Goal: Information Seeking & Learning: Learn about a topic

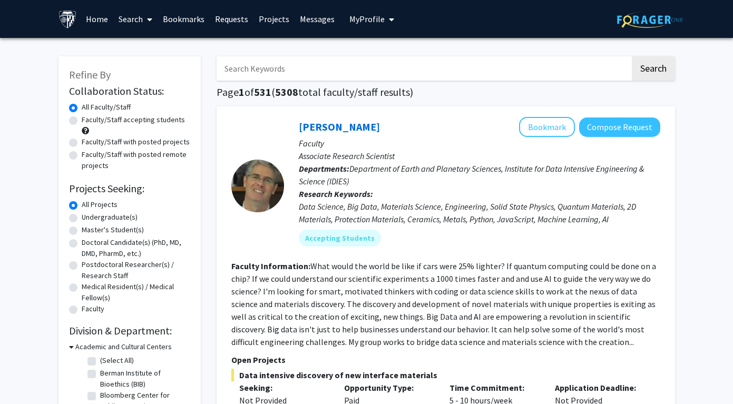
click at [385, 71] on input "Search Keywords" at bounding box center [422, 68] width 413 height 24
type input "nanovial"
click at [632, 56] on button "Search" at bounding box center [653, 68] width 43 height 24
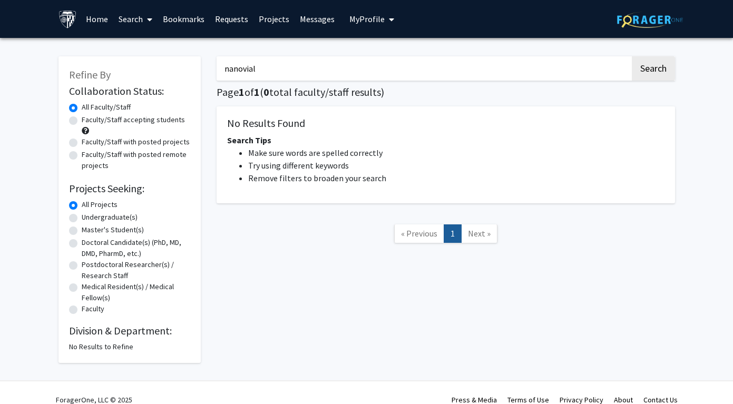
drag, startPoint x: 320, startPoint y: 78, endPoint x: 279, endPoint y: 46, distance: 52.2
click at [279, 46] on div "nanovial Search Page 1 of 1 ( 0 total faculty/staff results) No Results Found S…" at bounding box center [446, 204] width 474 height 317
type input "nano"
click at [632, 56] on button "Search" at bounding box center [653, 68] width 43 height 24
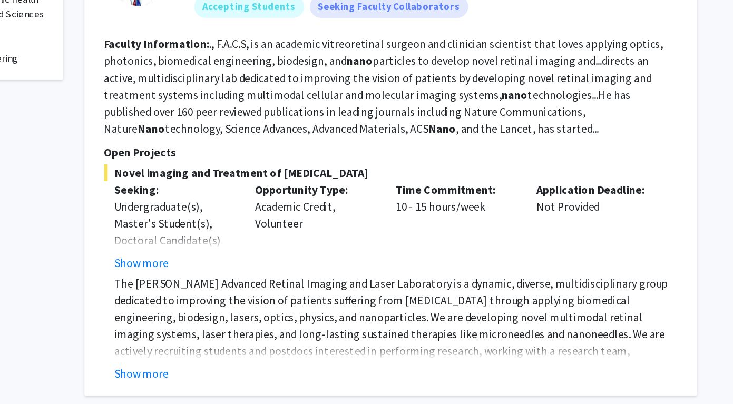
scroll to position [285, 0]
click at [270, 380] on button "Show more" at bounding box center [259, 380] width 41 height 13
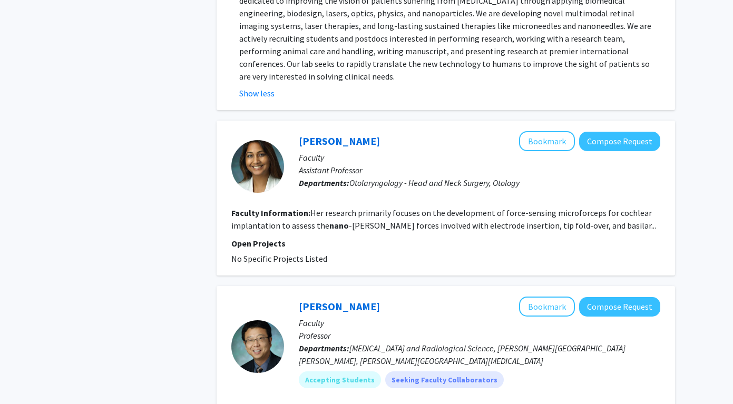
scroll to position [775, 0]
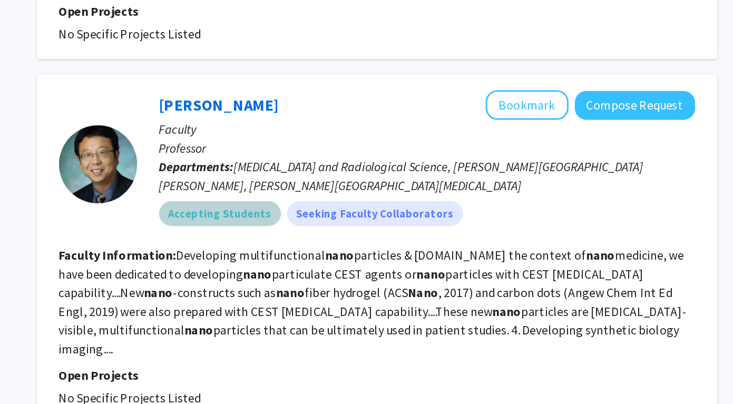
click at [349, 206] on mat-chip "Accepting Students" at bounding box center [340, 214] width 82 height 17
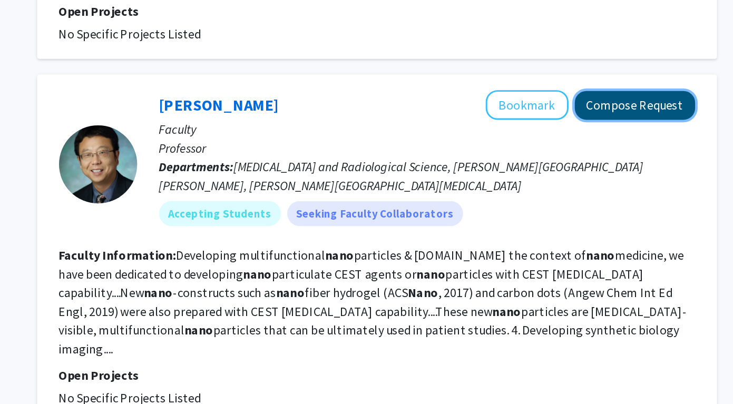
click at [615, 136] on button "Compose Request" at bounding box center [619, 141] width 81 height 19
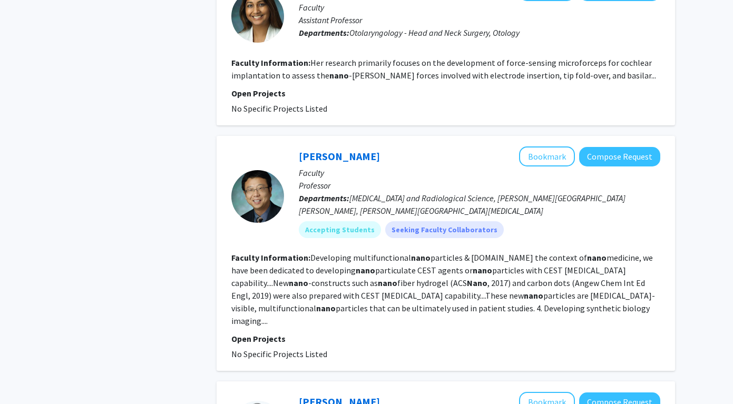
scroll to position [787, 0]
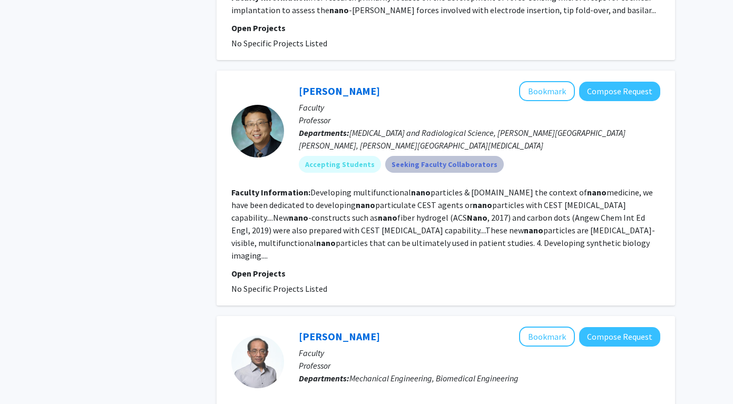
click at [431, 170] on mat-chip "Seeking Faculty Collaborators" at bounding box center [444, 164] width 119 height 17
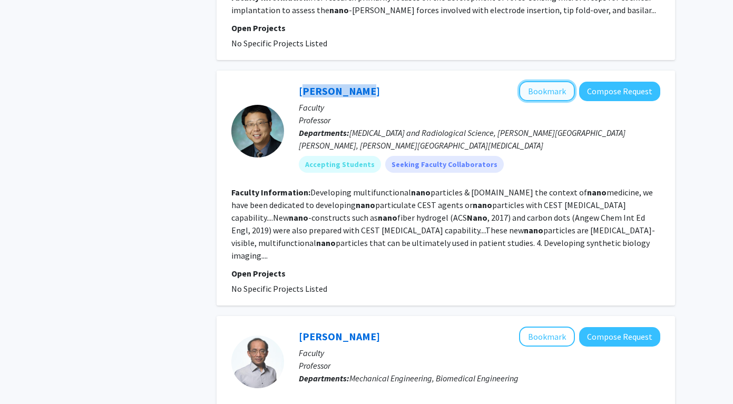
click at [532, 97] on button "Bookmark" at bounding box center [547, 91] width 56 height 20
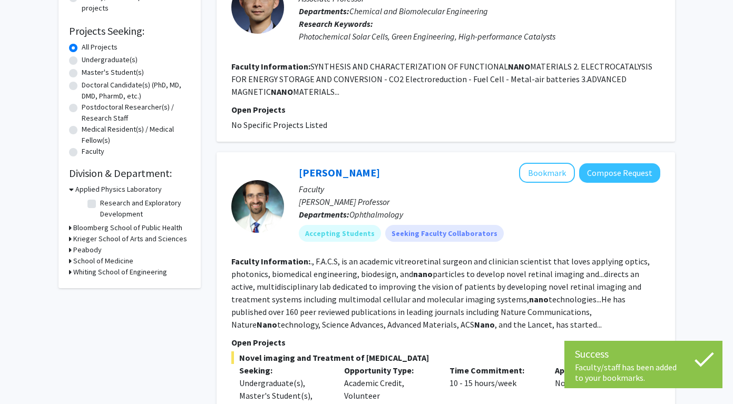
scroll to position [111, 0]
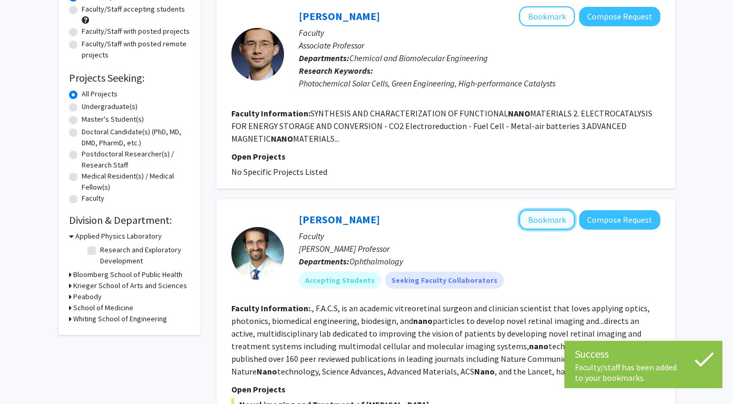
click at [550, 216] on button "Bookmark" at bounding box center [547, 220] width 56 height 20
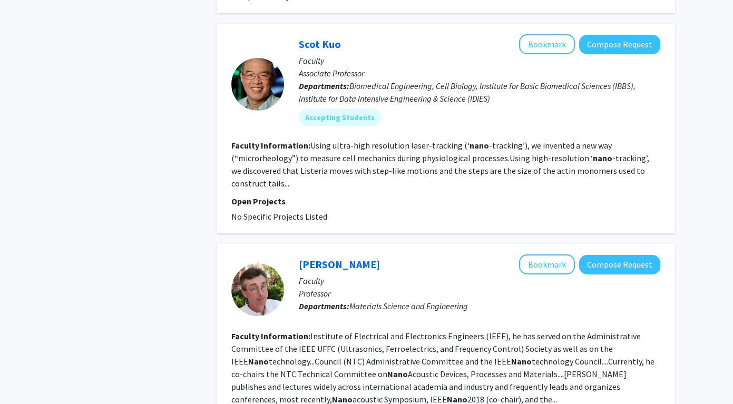
scroll to position [1987, 0]
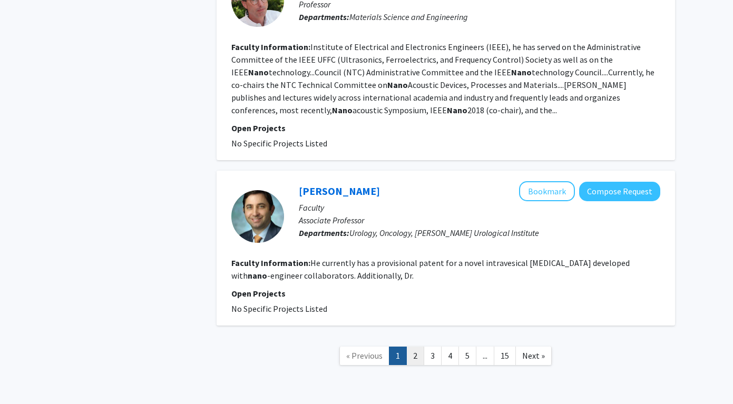
click at [422, 347] on link "2" at bounding box center [415, 356] width 18 height 18
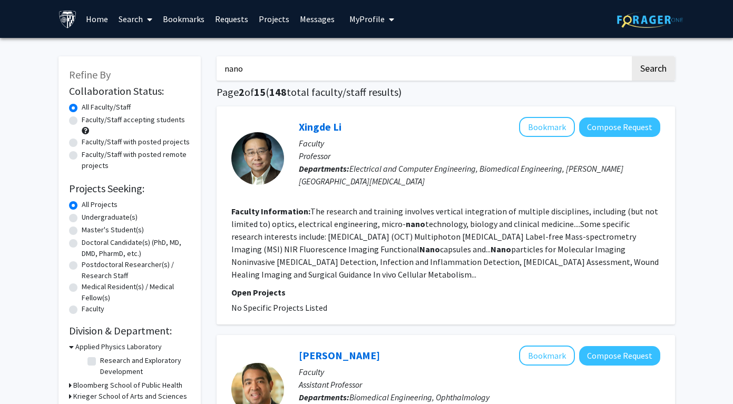
click at [82, 214] on label "Undergraduate(s)" at bounding box center [110, 217] width 56 height 11
click at [82, 214] on input "Undergraduate(s)" at bounding box center [85, 215] width 7 height 7
radio input "true"
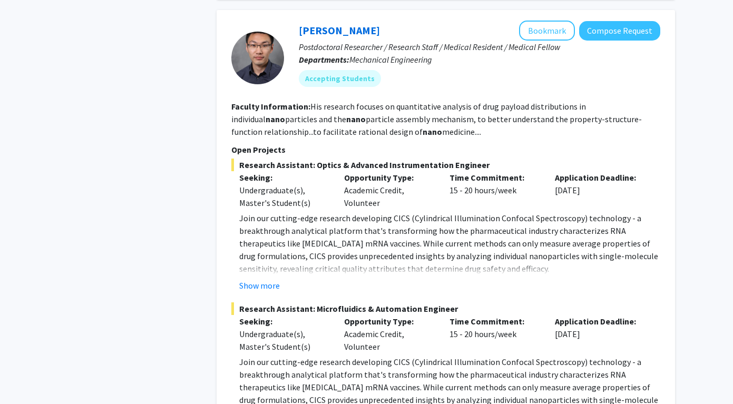
scroll to position [452, 0]
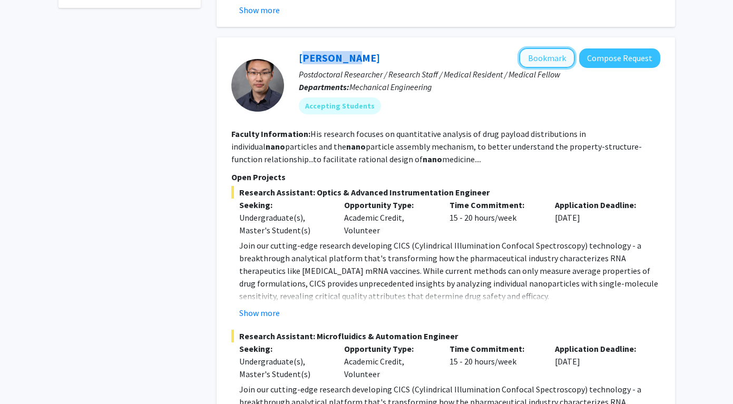
click at [546, 50] on button "Bookmark" at bounding box center [547, 58] width 56 height 20
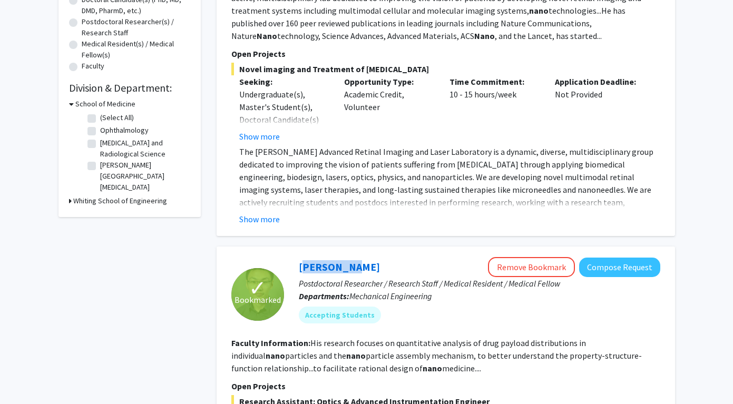
scroll to position [0, 0]
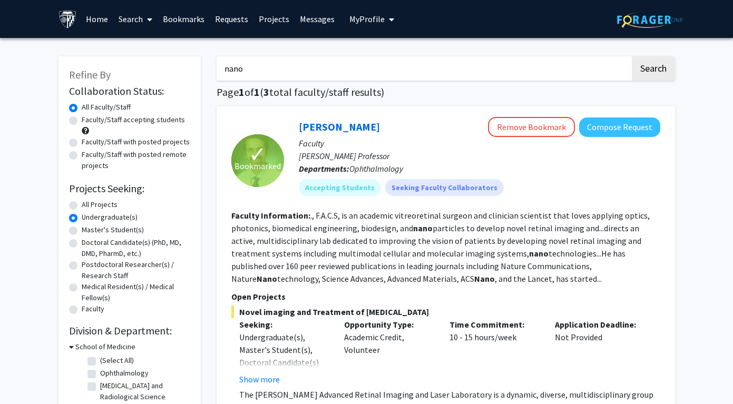
click at [342, 64] on input "nano" at bounding box center [422, 68] width 413 height 24
type input "microfluidice"
click at [632, 56] on button "Search" at bounding box center [653, 68] width 43 height 24
radio input "true"
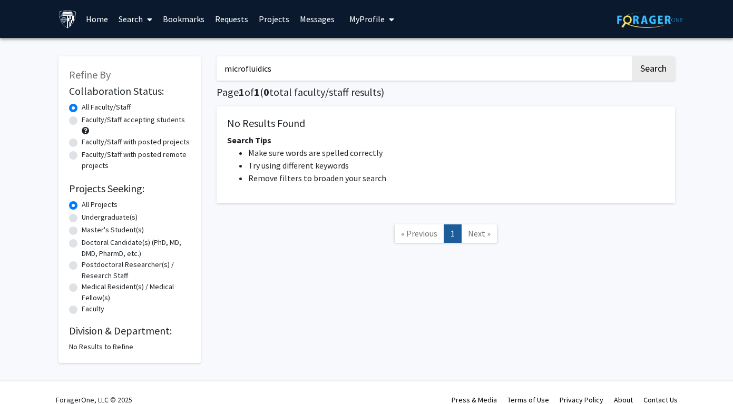
type input "microfluidics"
click at [632, 56] on button "Search" at bounding box center [653, 68] width 43 height 24
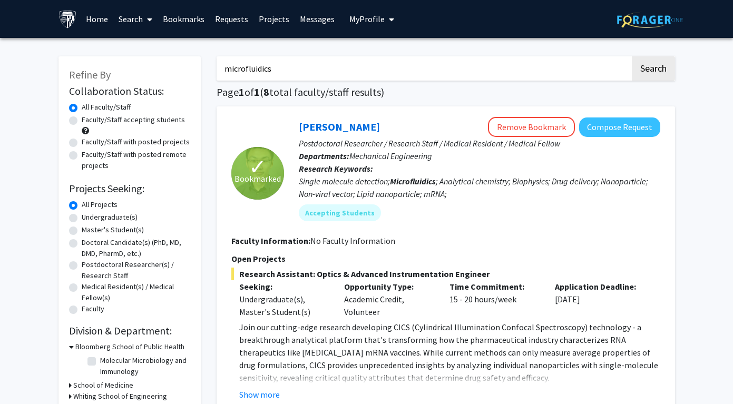
click at [311, 70] on input "microfluidics" at bounding box center [422, 68] width 413 height 24
drag, startPoint x: 523, startPoint y: 64, endPoint x: 287, endPoint y: 64, distance: 236.0
click at [287, 64] on input "microfluidics" at bounding box center [422, 68] width 413 height 24
drag, startPoint x: 268, startPoint y: 66, endPoint x: 169, endPoint y: 54, distance: 99.8
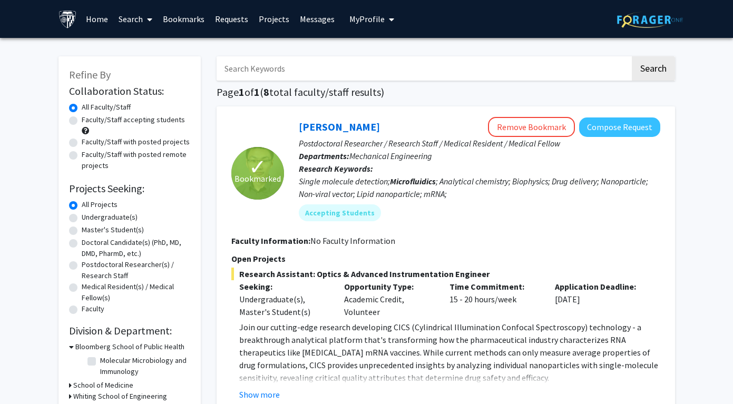
click at [658, 78] on button "Search" at bounding box center [653, 68] width 43 height 24
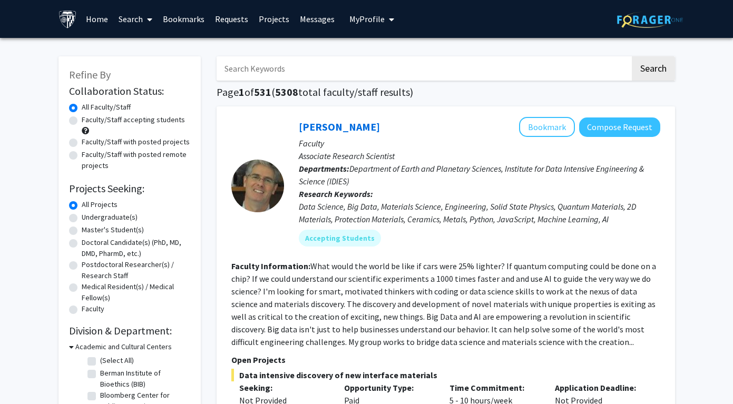
click at [485, 68] on input "Search Keywords" at bounding box center [422, 68] width 413 height 24
type input "experience"
click at [632, 56] on button "Search" at bounding box center [653, 68] width 43 height 24
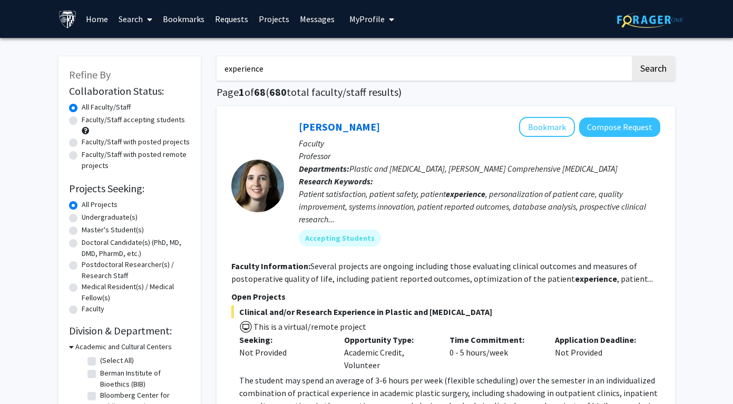
click at [428, 65] on input "experience" at bounding box center [422, 68] width 413 height 24
click at [366, 56] on input "Search Keywords" at bounding box center [422, 68] width 413 height 24
click at [357, 56] on input "Search Keywords" at bounding box center [422, 68] width 413 height 24
click at [644, 73] on button "Search" at bounding box center [653, 68] width 43 height 24
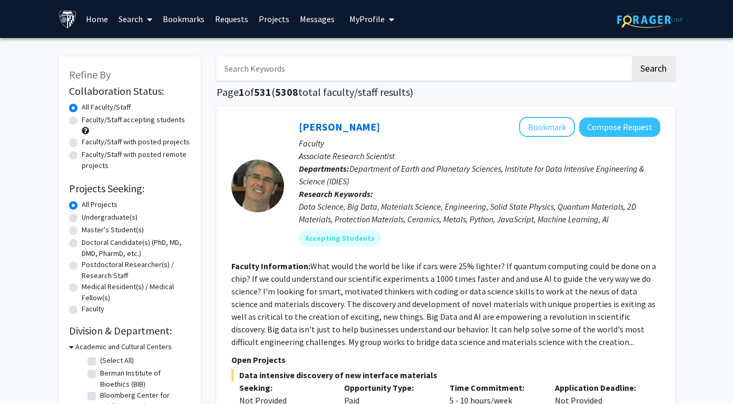
click at [487, 70] on input "Search Keywords" at bounding box center [422, 68] width 413 height 24
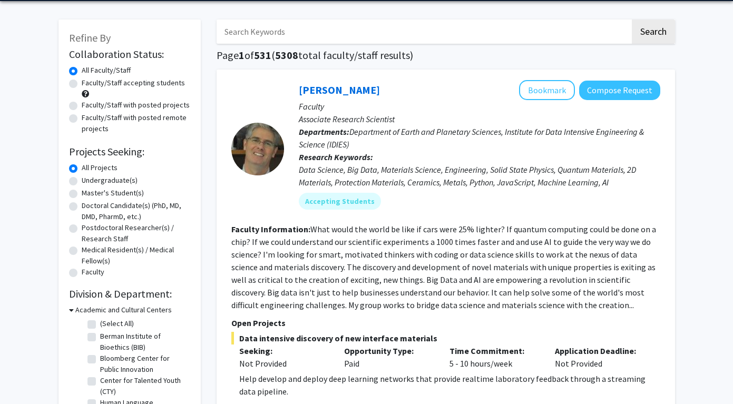
scroll to position [41, 0]
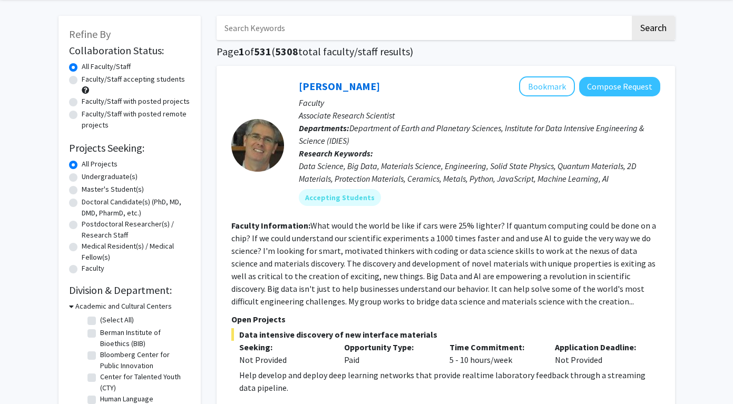
click at [82, 175] on label "Undergraduate(s)" at bounding box center [110, 176] width 56 height 11
click at [82, 175] on input "Undergraduate(s)" at bounding box center [85, 174] width 7 height 7
radio input "true"
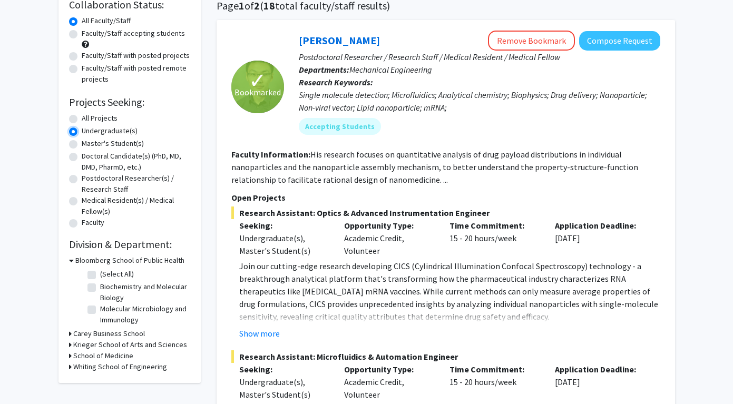
scroll to position [101, 0]
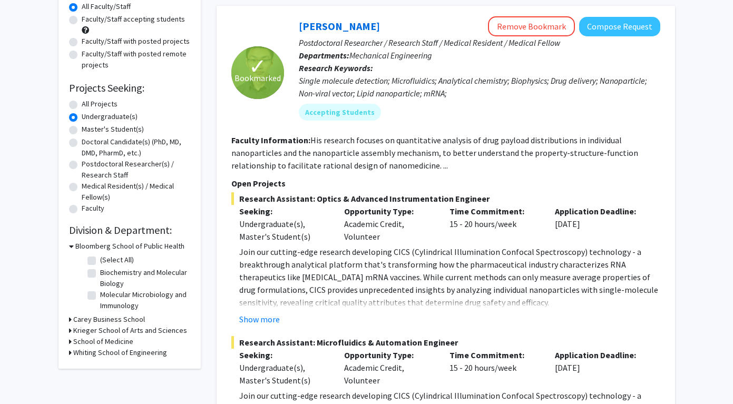
click at [117, 330] on h3 "Krieger School of Arts and Sciences" at bounding box center [130, 330] width 114 height 11
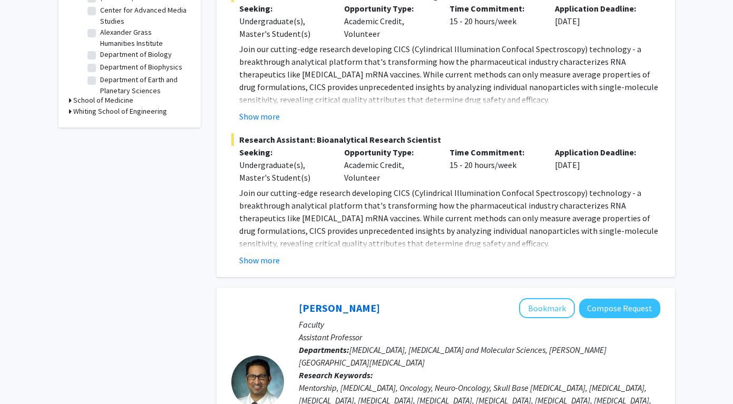
scroll to position [478, 0]
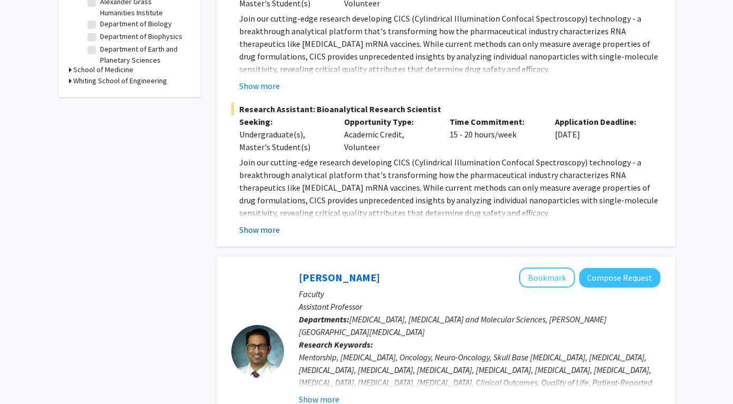
click at [258, 226] on button "Show more" at bounding box center [259, 229] width 41 height 13
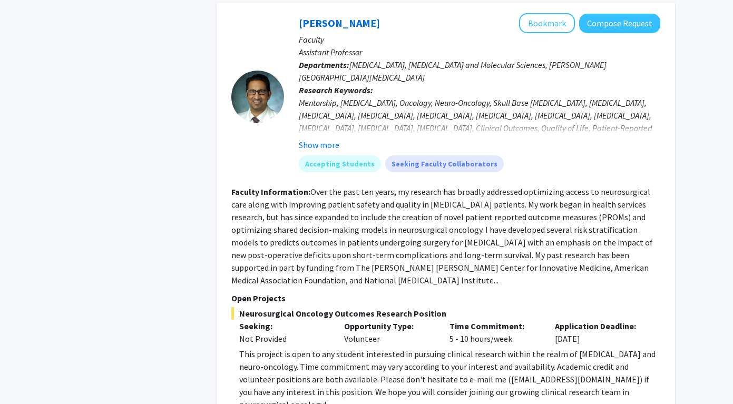
scroll to position [1087, 0]
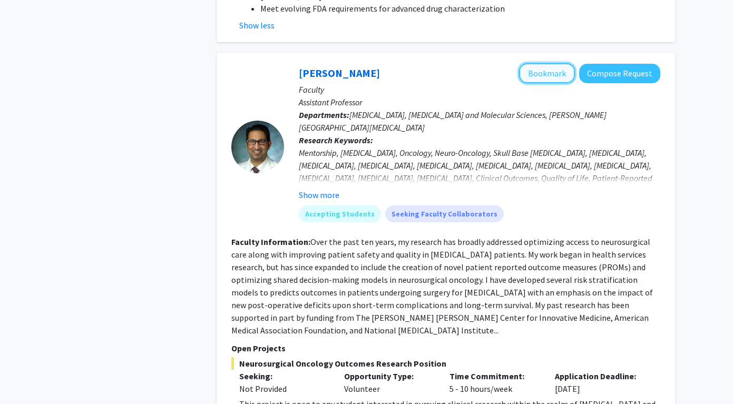
click at [563, 63] on button "Bookmark" at bounding box center [547, 73] width 56 height 20
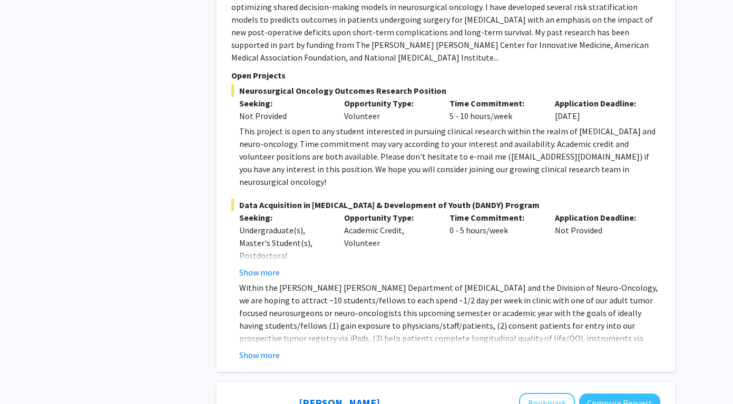
scroll to position [1367, 0]
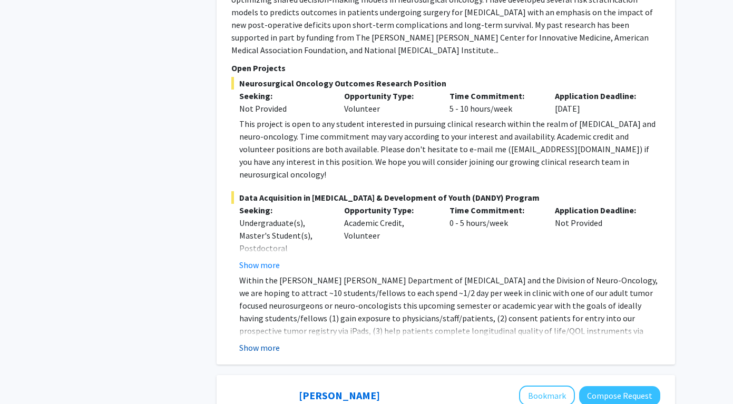
click at [263, 341] on button "Show more" at bounding box center [259, 347] width 41 height 13
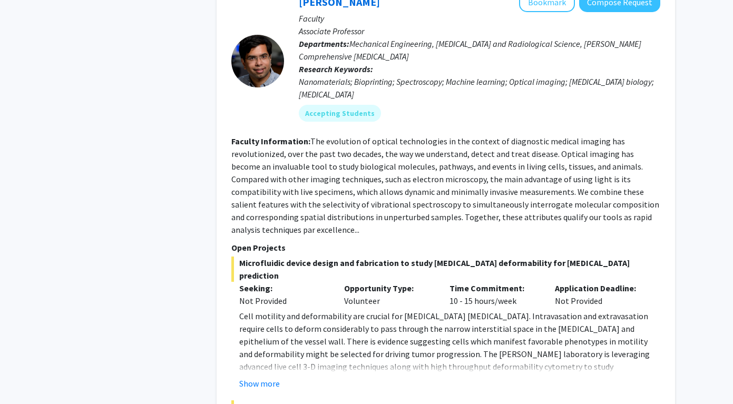
scroll to position [2788, 0]
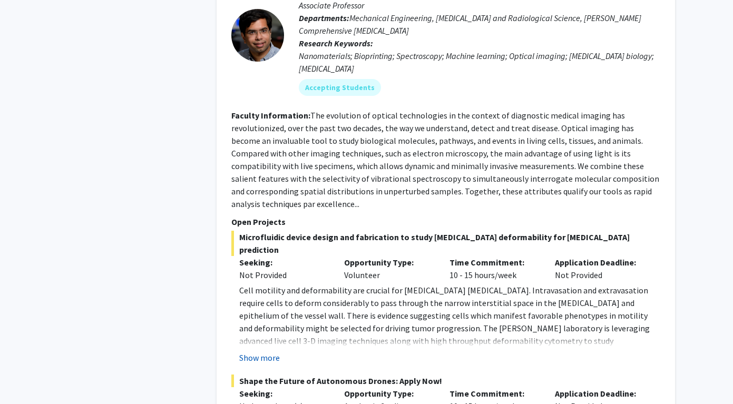
click at [255, 351] on button "Show more" at bounding box center [259, 357] width 41 height 13
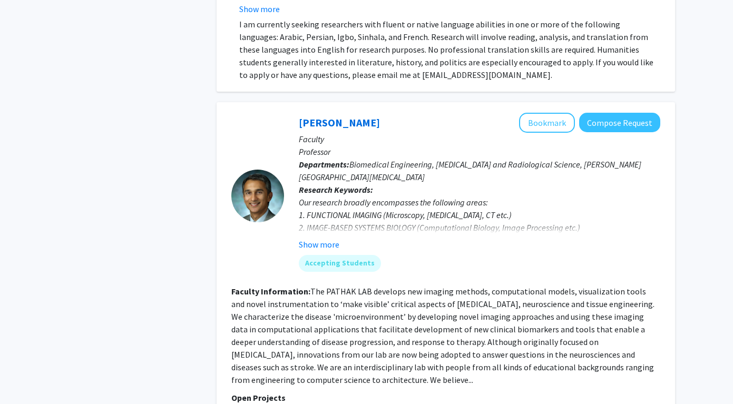
scroll to position [3816, 0]
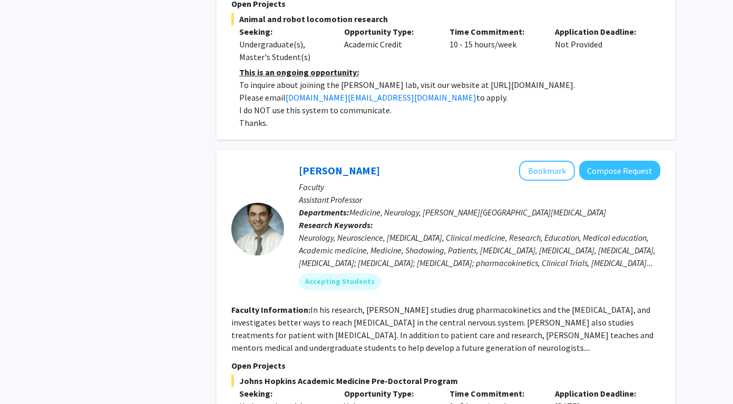
scroll to position [4660, 0]
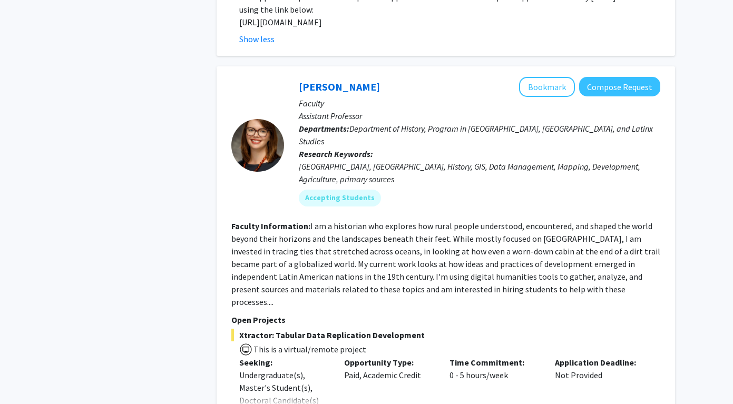
scroll to position [5617, 0]
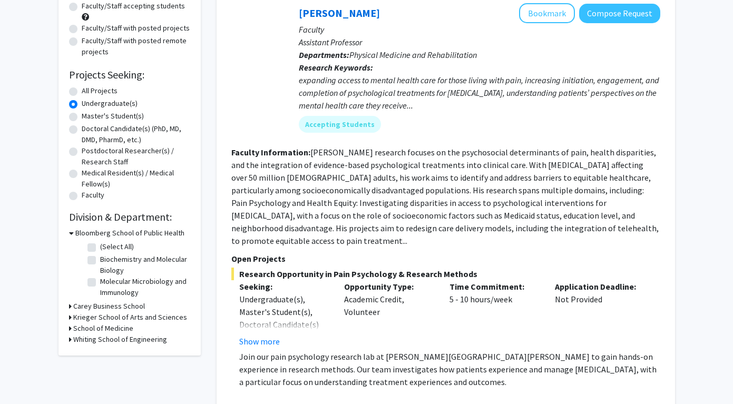
scroll to position [112, 0]
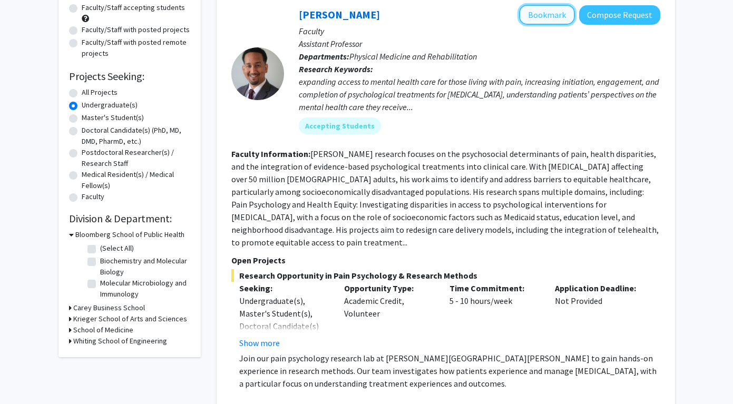
click at [562, 20] on button "Bookmark" at bounding box center [547, 15] width 56 height 20
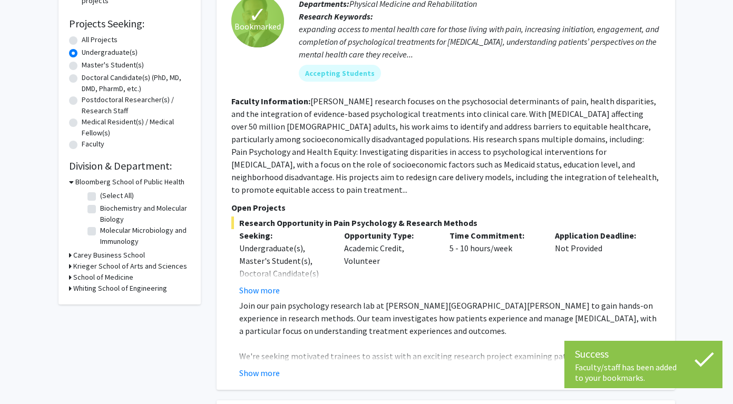
scroll to position [269, 0]
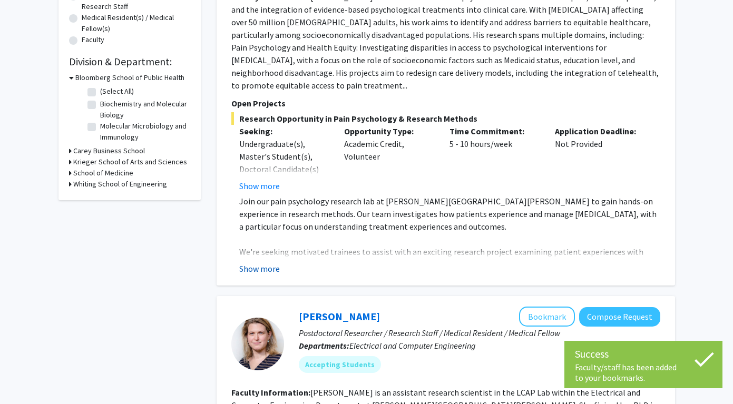
click at [267, 262] on button "Show more" at bounding box center [259, 268] width 41 height 13
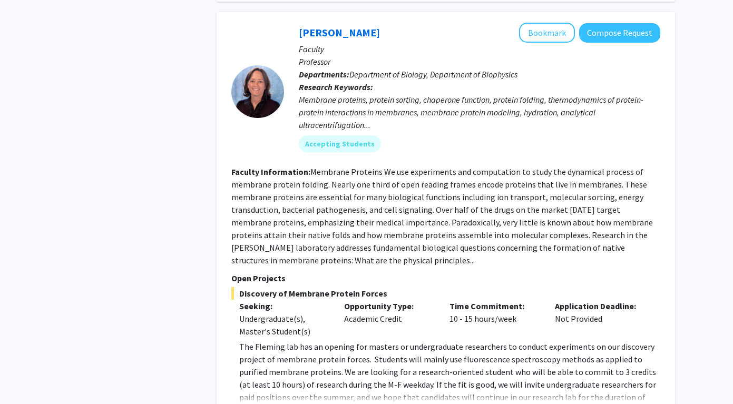
scroll to position [1121, 0]
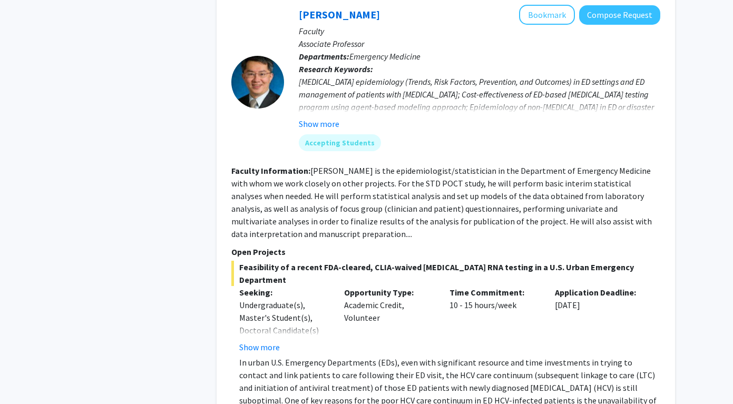
scroll to position [2186, 0]
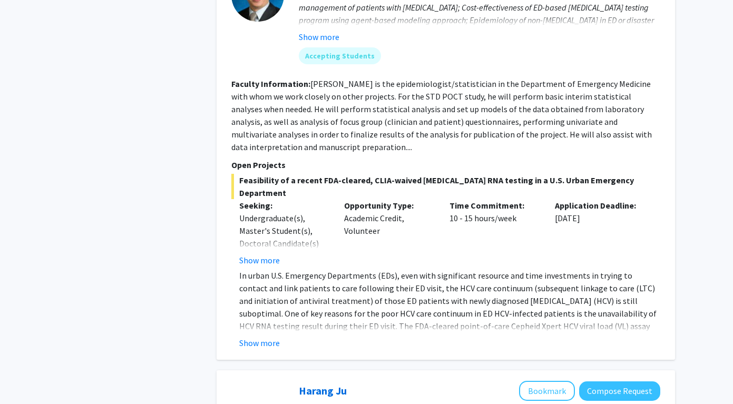
click at [264, 269] on fg-read-more "In urban U.S. Emergency Departments (EDs), even with significant resource and t…" at bounding box center [445, 309] width 429 height 80
click at [264, 337] on button "Show more" at bounding box center [259, 343] width 41 height 13
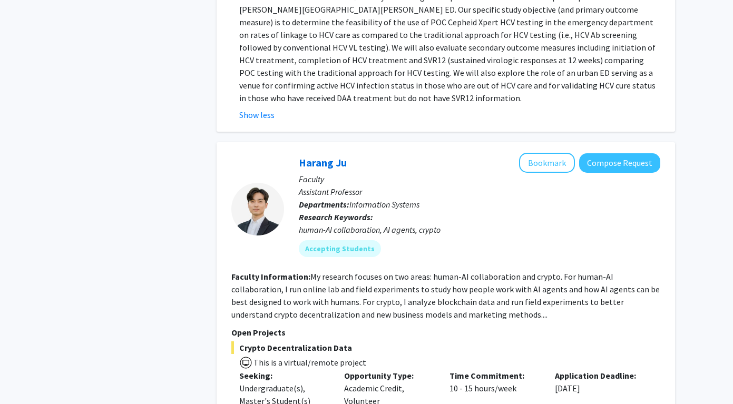
scroll to position [2565, 0]
drag, startPoint x: 409, startPoint y: 79, endPoint x: 299, endPoint y: 75, distance: 110.7
click at [299, 153] on div "Harang Ju Bookmark Compose Request" at bounding box center [479, 163] width 361 height 20
click at [292, 153] on div "Harang Ju Bookmark Compose Request Faculty Assistant Professor Departments: Inf…" at bounding box center [472, 209] width 376 height 112
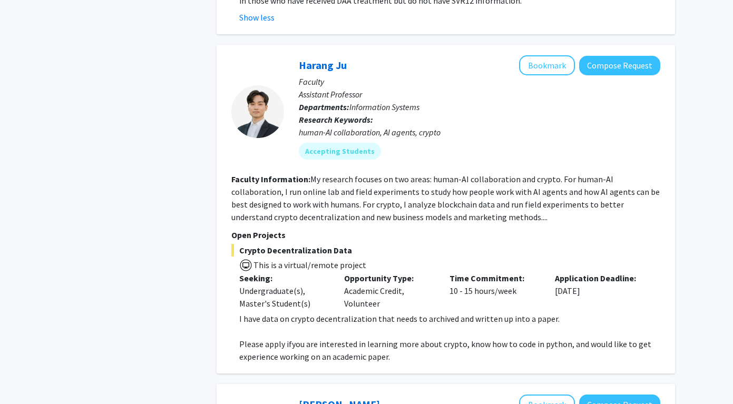
scroll to position [2608, 0]
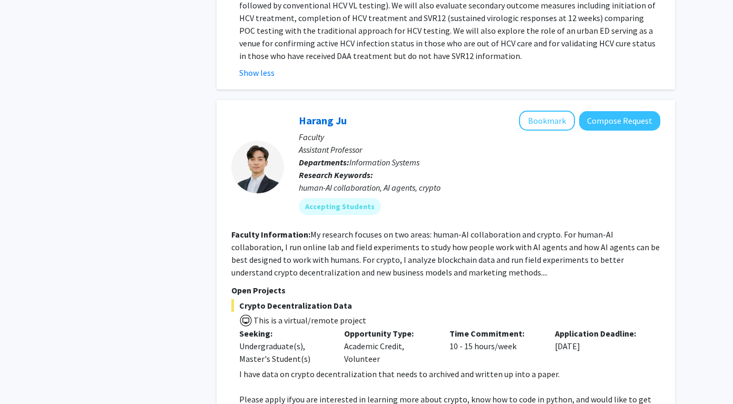
drag, startPoint x: 300, startPoint y: 75, endPoint x: 349, endPoint y: 88, distance: 51.1
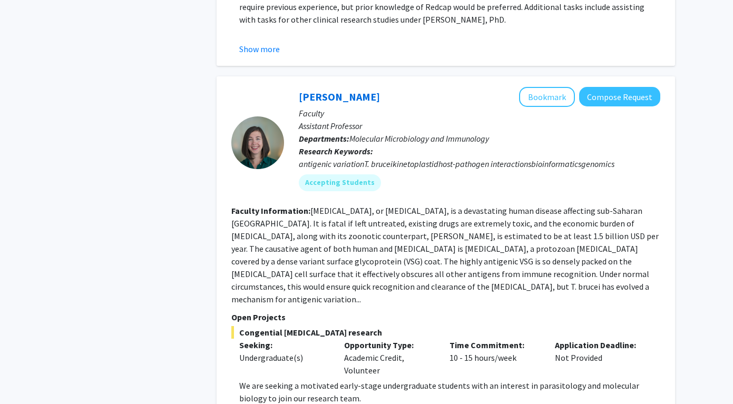
scroll to position [3242, 0]
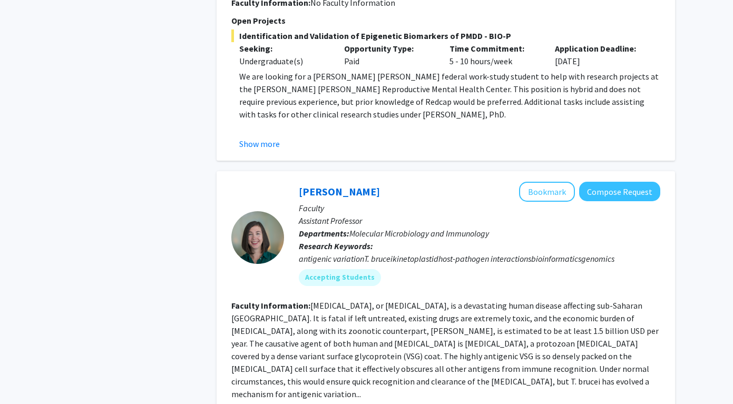
scroll to position [3137, 0]
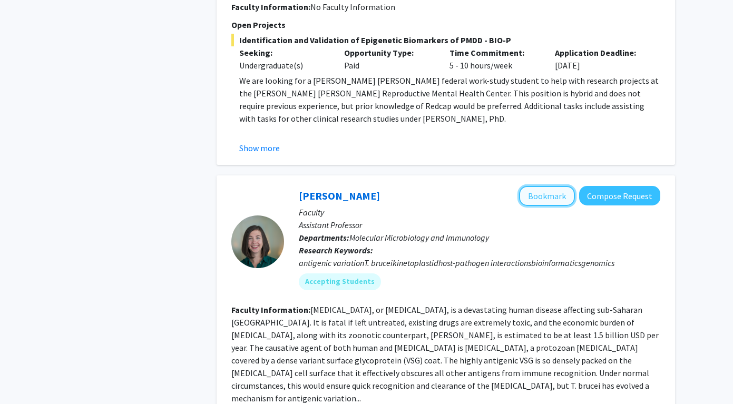
click at [543, 186] on button "Bookmark" at bounding box center [547, 196] width 56 height 20
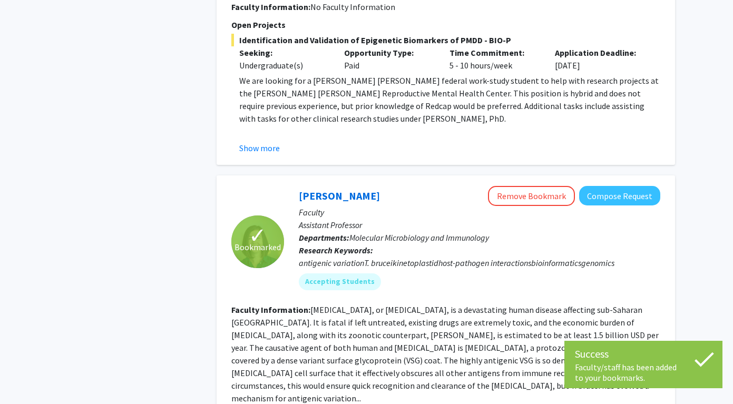
click at [258, 206] on div "✓ Bookmarked" at bounding box center [257, 242] width 53 height 112
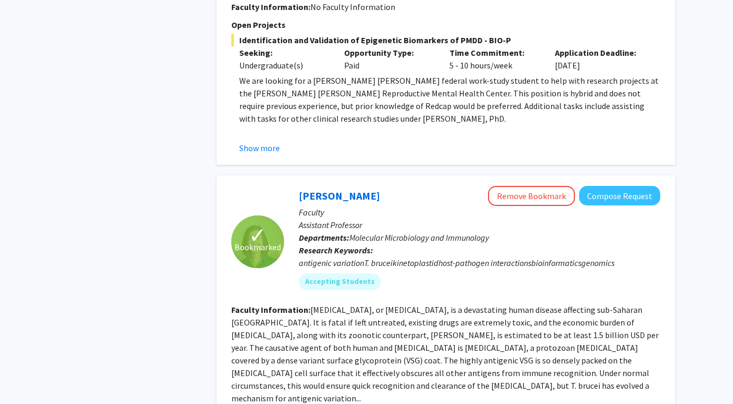
click at [247, 241] on span "Bookmarked" at bounding box center [257, 247] width 46 height 13
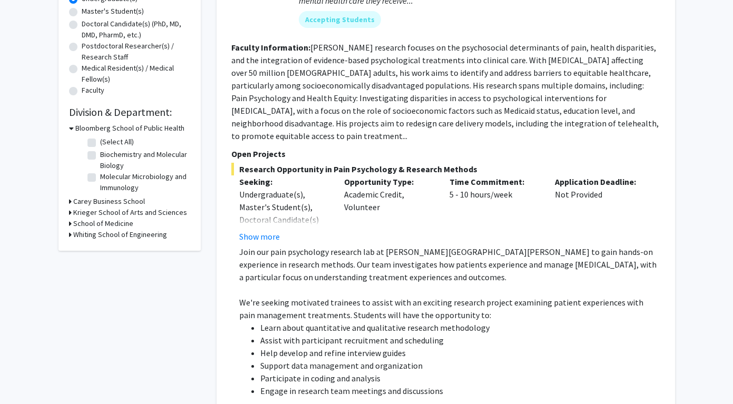
scroll to position [0, 0]
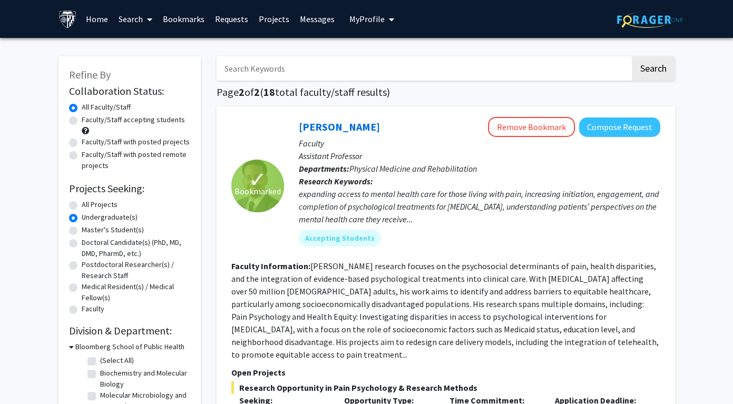
click at [376, 74] on input "Search Keywords" at bounding box center [422, 68] width 413 height 24
type input "nano"
click at [632, 56] on button "Search" at bounding box center [653, 68] width 43 height 24
radio input "true"
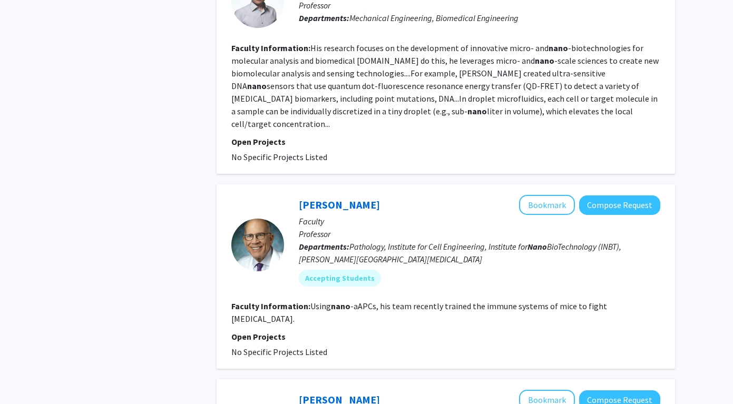
scroll to position [1258, 0]
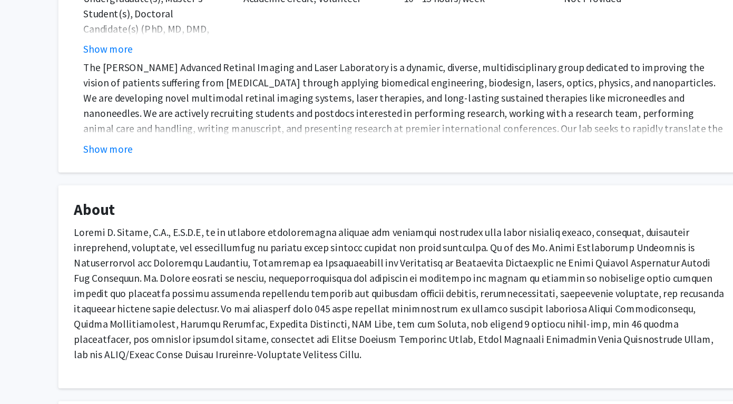
scroll to position [190, 0]
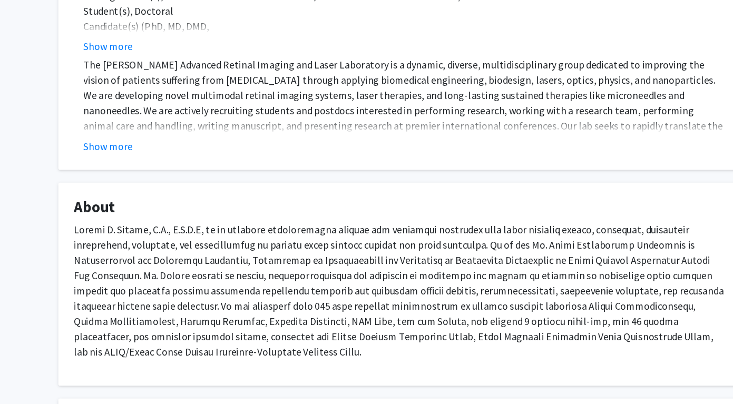
click at [126, 196] on fg-card "Open Projects Novel imaging and Treatment of Eye Diseases Seeking: Undergraduat…" at bounding box center [367, 106] width 564 height 209
click at [126, 191] on button "Show more" at bounding box center [126, 190] width 41 height 13
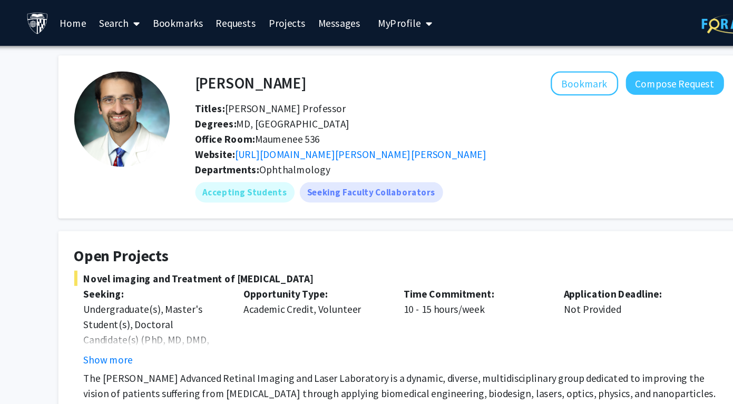
scroll to position [0, 0]
click at [348, 125] on link "https://www.hopkinsmedicine.org/wilmer/research/retina/paulus-lab" at bounding box center [335, 127] width 208 height 11
